Goal: Transaction & Acquisition: Purchase product/service

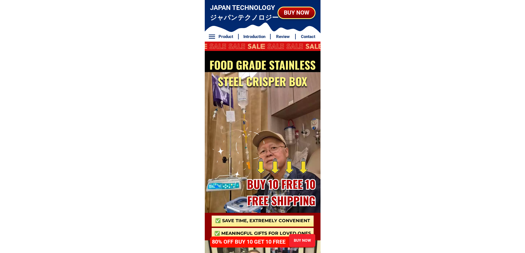
click at [304, 11] on div "BUY NOW" at bounding box center [296, 12] width 37 height 9
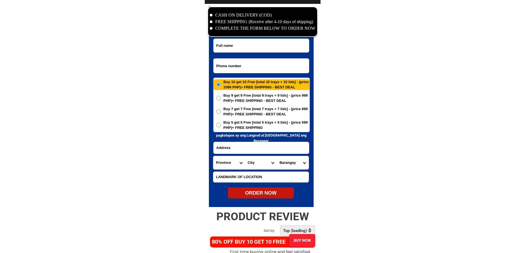
scroll to position [2660, 0]
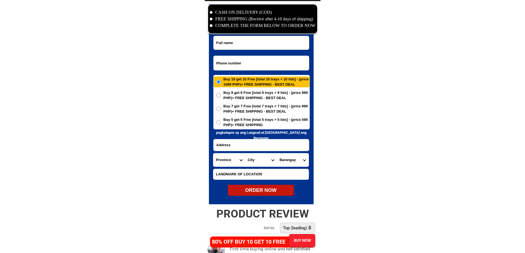
click at [254, 61] on input "Input phone_number" at bounding box center [260, 63] width 95 height 14
paste input "09778547490"
type input "09778547490"
click at [241, 40] on input "Input full_name" at bounding box center [260, 42] width 95 height 13
paste input "[PERSON_NAME]"
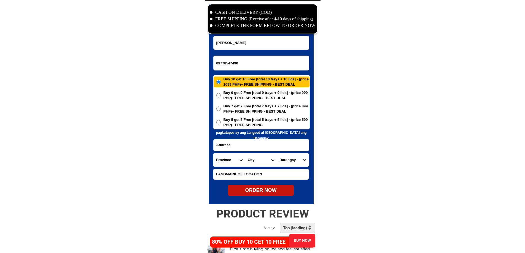
type input "[PERSON_NAME]"
click at [237, 127] on span "Buy 5 get 5 Free [total 5 trays + 5 lids] - (price 599 PHP)+ FREE SHIPPING" at bounding box center [266, 122] width 86 height 11
click at [221, 124] on input "Buy 5 get 5 Free [total 5 trays + 5 lids] - (price 599 PHP)+ FREE SHIPPING" at bounding box center [218, 122] width 4 height 4
radio input "true"
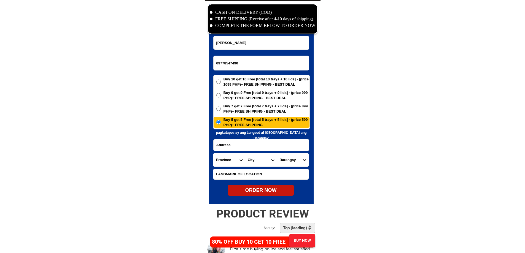
click at [245, 147] on input "Input address" at bounding box center [260, 145] width 95 height 12
paste input "LUMPC bldg south of publiccmarket"
type input "LUMPC bldg south of publiccmarket"
click at [245, 147] on input "LUMPC bldg south of publiccmarket" at bounding box center [260, 145] width 95 height 12
click at [228, 161] on select "Province [GEOGRAPHIC_DATA] [GEOGRAPHIC_DATA] [GEOGRAPHIC_DATA] [GEOGRAPHIC_DATA…" at bounding box center [229, 159] width 32 height 13
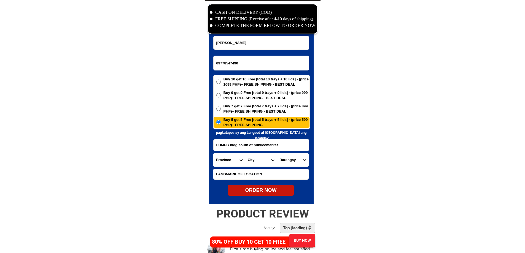
select select "63_32"
click at [262, 160] on select "City Agoo Aringay Bacnotan Bagulin Balaoan [PERSON_NAME] [GEOGRAPHIC_DATA] Caba…" at bounding box center [261, 159] width 32 height 13
select select "63_327603"
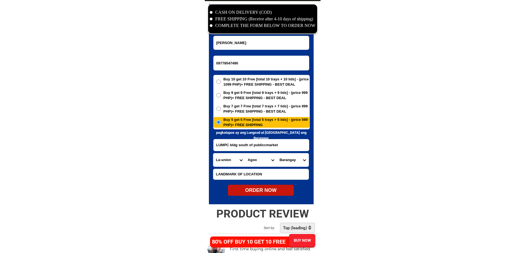
click at [283, 159] on select "[GEOGRAPHIC_DATA][PERSON_NAME] (pob.) [GEOGRAPHIC_DATA] [GEOGRAPHIC_DATA] [GEOG…" at bounding box center [292, 159] width 32 height 13
click at [276, 153] on select "[GEOGRAPHIC_DATA][PERSON_NAME] (pob.) [GEOGRAPHIC_DATA] [GEOGRAPHIC_DATA] [GEOG…" at bounding box center [292, 159] width 32 height 13
click at [296, 161] on select "[GEOGRAPHIC_DATA][PERSON_NAME] (pob.) [GEOGRAPHIC_DATA] [GEOGRAPHIC_DATA] [GEOG…" at bounding box center [292, 159] width 32 height 13
click at [276, 153] on select "[GEOGRAPHIC_DATA][PERSON_NAME] (pob.) [GEOGRAPHIC_DATA] [GEOGRAPHIC_DATA] [GEOG…" at bounding box center [292, 159] width 32 height 13
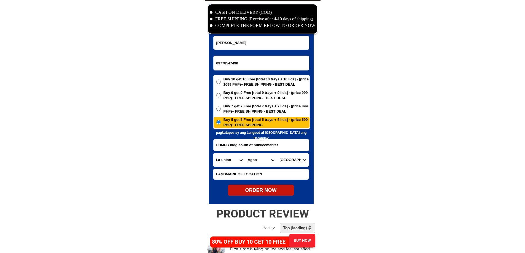
click at [303, 162] on select "[GEOGRAPHIC_DATA][PERSON_NAME] (pob.) [GEOGRAPHIC_DATA] [GEOGRAPHIC_DATA] [GEOG…" at bounding box center [292, 159] width 32 height 13
select select "63_32760310557"
click at [276, 153] on select "[GEOGRAPHIC_DATA][PERSON_NAME] (pob.) [GEOGRAPHIC_DATA] [GEOGRAPHIC_DATA] [GEOG…" at bounding box center [292, 159] width 32 height 13
click at [274, 191] on div "ORDER NOW" at bounding box center [261, 190] width 66 height 7
radio input "true"
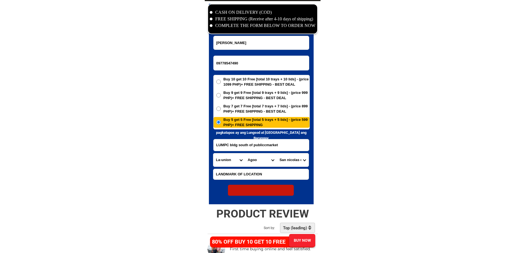
radio input "true"
